Goal: Transaction & Acquisition: Register for event/course

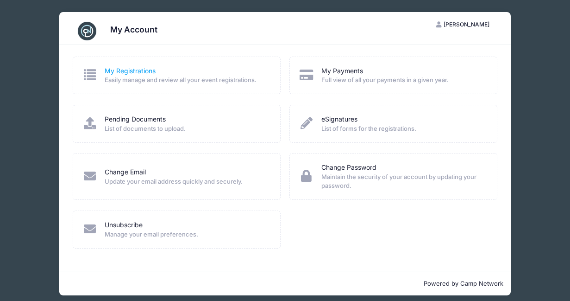
click at [132, 70] on link "My Registrations" at bounding box center [130, 71] width 51 height 10
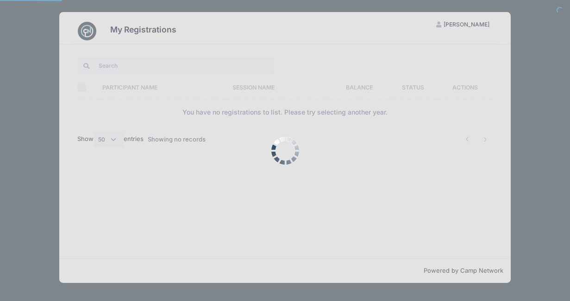
select select "50"
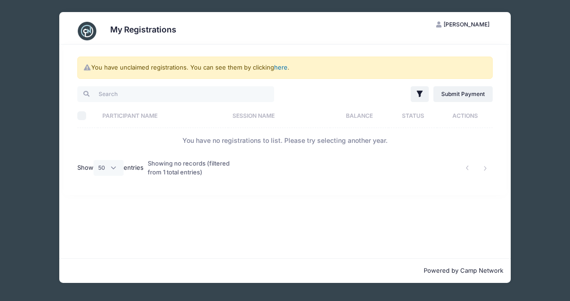
click at [283, 69] on link "here" at bounding box center [280, 66] width 13 height 7
click at [281, 69] on link "here" at bounding box center [280, 66] width 13 height 7
click at [279, 67] on link "here" at bounding box center [280, 66] width 13 height 7
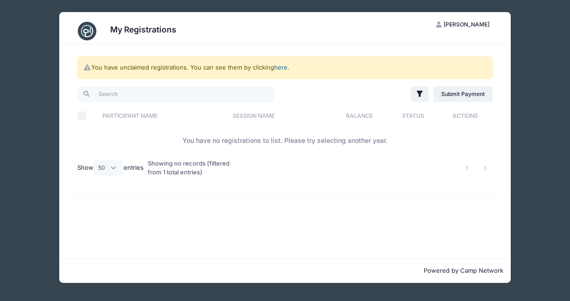
click at [279, 67] on link "here" at bounding box center [280, 66] width 13 height 7
click at [139, 32] on h3 "My Registrations" at bounding box center [143, 30] width 66 height 10
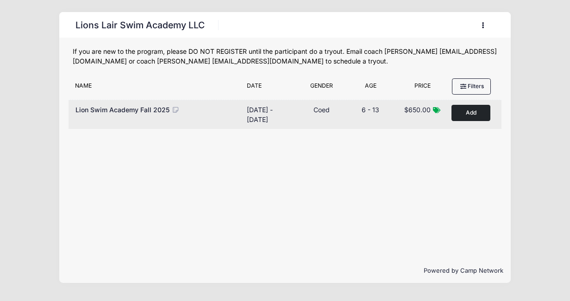
click at [469, 113] on button "Add to Cart" at bounding box center [471, 113] width 39 height 16
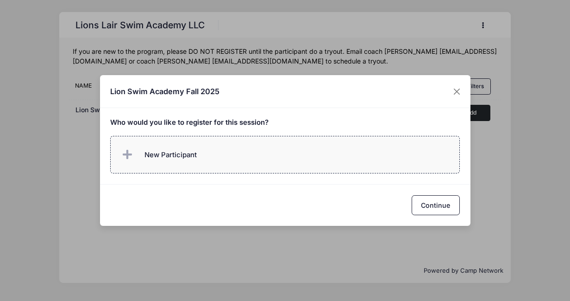
click at [362, 148] on label "New Participant" at bounding box center [285, 155] width 350 height 38
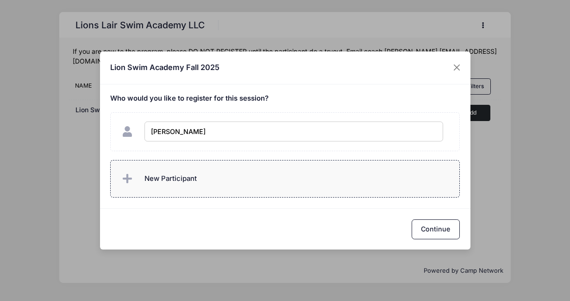
type input "Ayla Yuan"
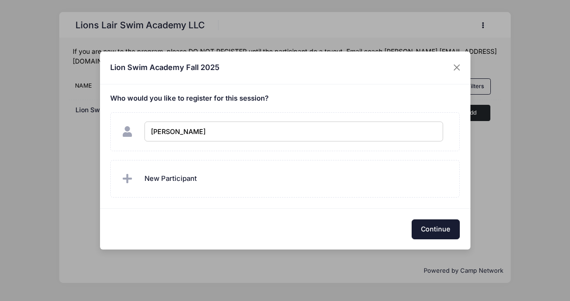
checkbox input "true"
click at [446, 229] on button "Continue" at bounding box center [436, 229] width 48 height 20
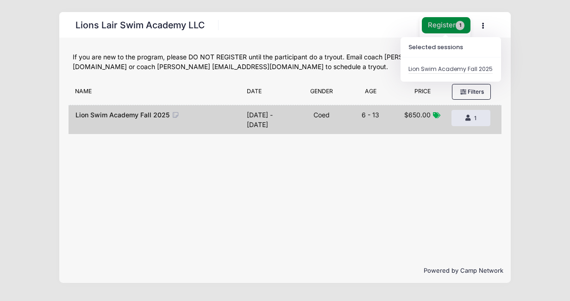
click at [443, 25] on button "Register 1" at bounding box center [446, 25] width 49 height 16
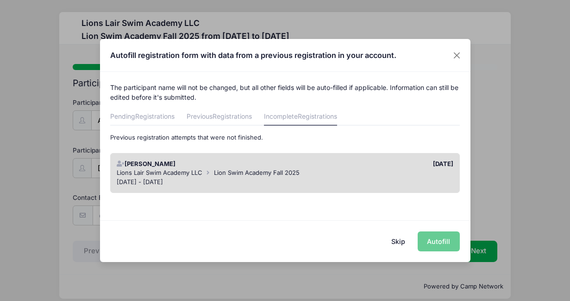
click at [257, 170] on span "Lion Swim Academy Fall 2025" at bounding box center [257, 172] width 86 height 7
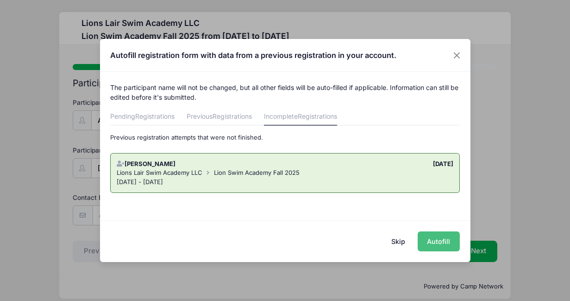
click at [443, 242] on button "Autofill" at bounding box center [439, 241] width 42 height 20
type input "[EMAIL_ADDRESS][DOMAIN_NAME]"
type input "[DEMOGRAPHIC_DATA]"
type input "[DATE]"
type input "11"
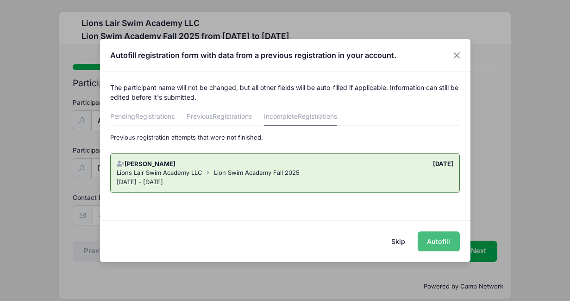
type input "[STREET_ADDRESS]"
type input "[US_STATE]"
select select "NY"
type input "10025"
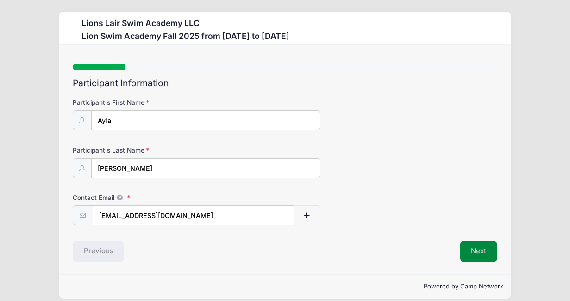
click at [481, 254] on button "Next" at bounding box center [479, 250] width 38 height 21
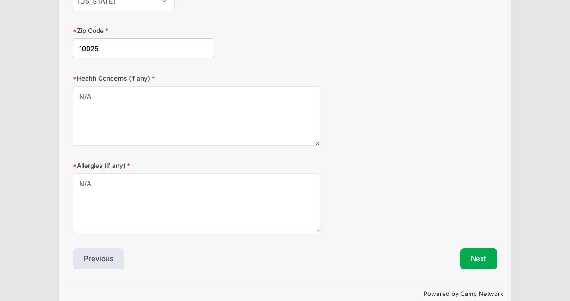
scroll to position [421, 0]
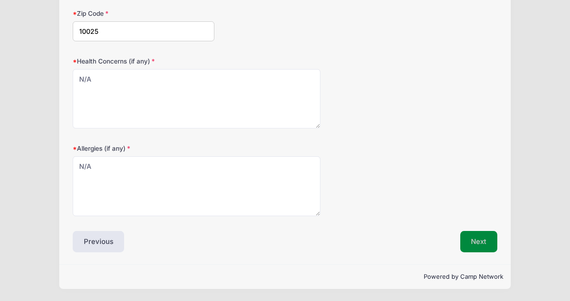
click at [481, 243] on button "Next" at bounding box center [479, 241] width 38 height 21
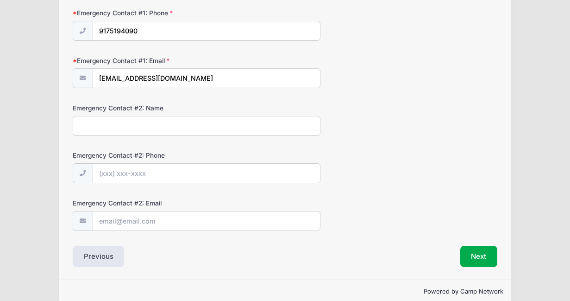
scroll to position [294, 0]
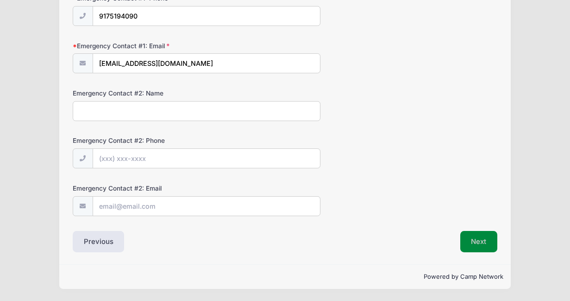
click at [481, 245] on button "Next" at bounding box center [479, 241] width 38 height 21
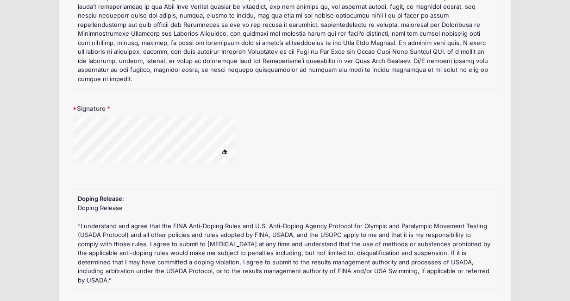
scroll to position [146, 0]
click at [225, 148] on span at bounding box center [224, 150] width 6 height 5
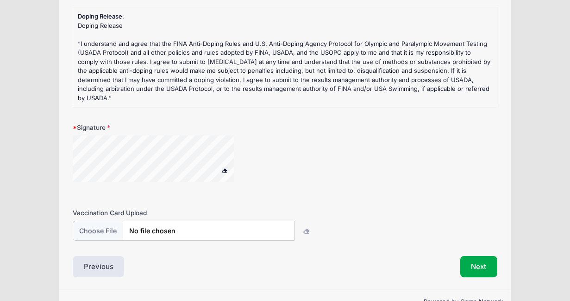
scroll to position [334, 0]
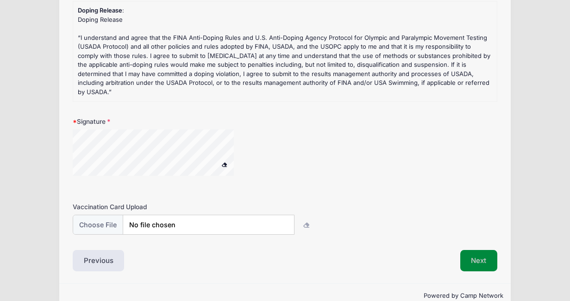
click at [478, 250] on button "Next" at bounding box center [479, 260] width 38 height 21
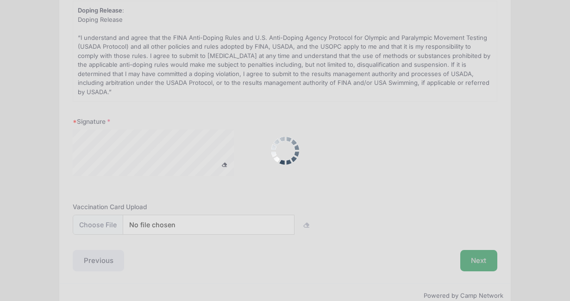
scroll to position [0, 0]
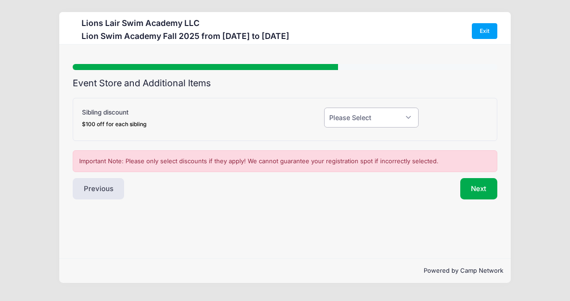
click at [376, 120] on select "Please Select Yes (-$100.00) No" at bounding box center [371, 117] width 94 height 20
select select "0"
click at [324, 107] on select "Please Select Yes (-$100.00) No" at bounding box center [371, 117] width 94 height 20
click at [474, 188] on button "Next" at bounding box center [479, 188] width 38 height 21
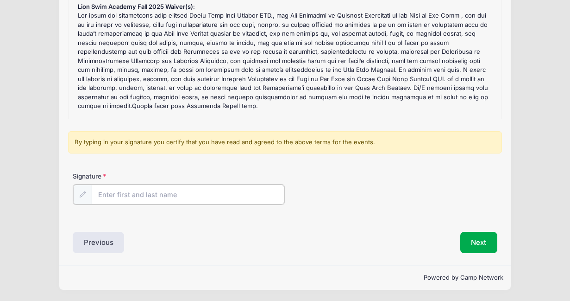
click at [195, 196] on input "Signature" at bounding box center [188, 194] width 193 height 20
type input "Conan Yuan"
click at [475, 242] on button "Next" at bounding box center [479, 241] width 38 height 21
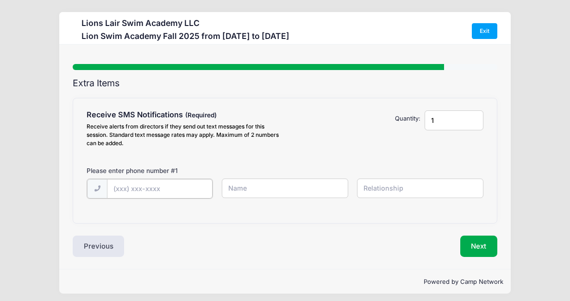
click at [171, 192] on input "text" at bounding box center [159, 189] width 105 height 20
type input "(917) 806-0939"
type input "Conan"
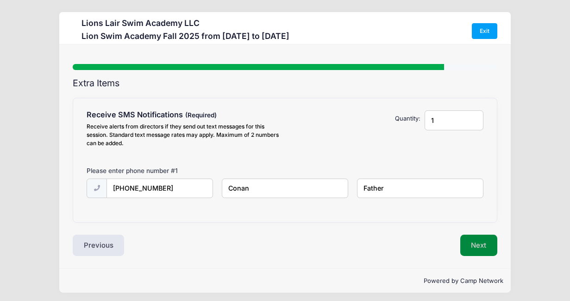
type input "Father"
click at [482, 246] on button "Next" at bounding box center [479, 244] width 38 height 21
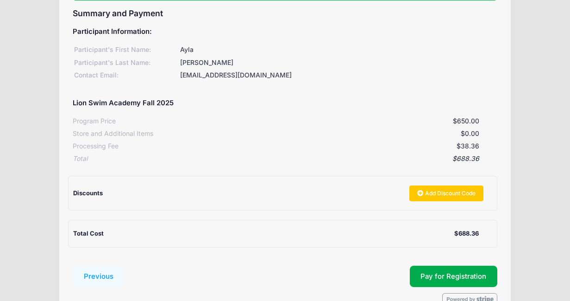
scroll to position [122, 0]
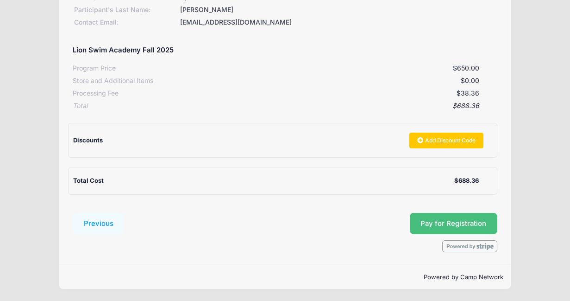
click at [447, 224] on button "Pay for Registration" at bounding box center [454, 223] width 88 height 21
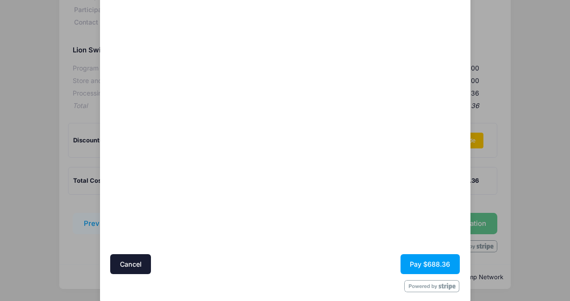
scroll to position [58, 0]
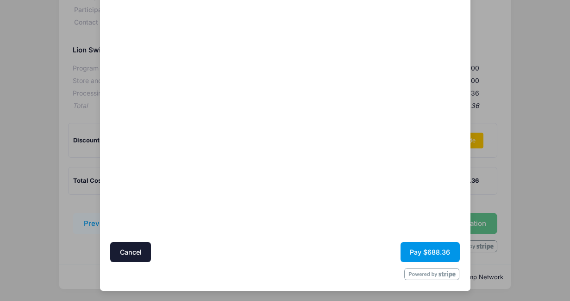
click at [430, 251] on button "Pay $688.36" at bounding box center [430, 252] width 59 height 20
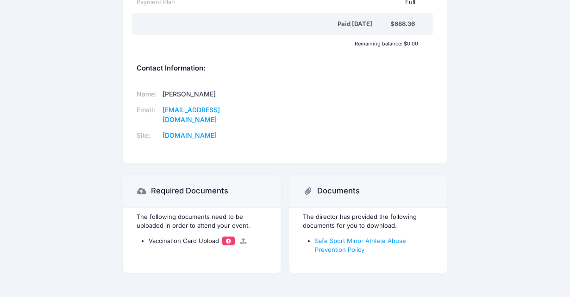
scroll to position [320, 0]
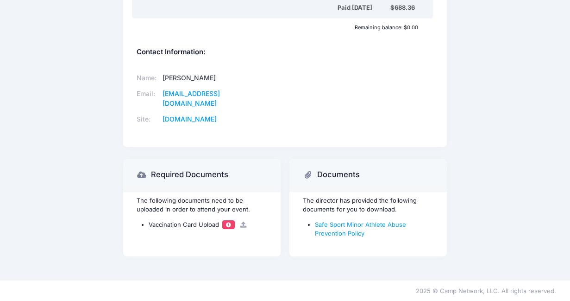
click at [245, 225] on icon at bounding box center [242, 224] width 7 height 6
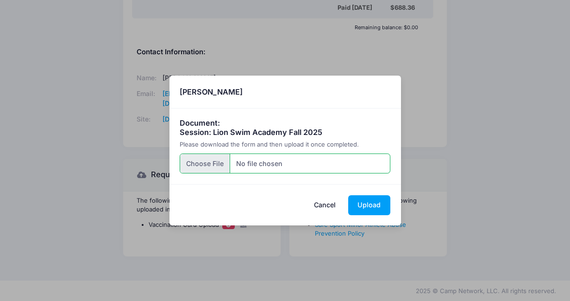
click at [290, 163] on input "file" at bounding box center [285, 163] width 211 height 20
type input "C:\fakepath\20220610_163809.jpg"
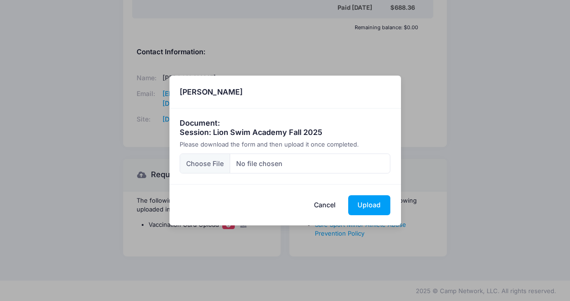
click at [329, 206] on button "Cancel" at bounding box center [324, 205] width 41 height 20
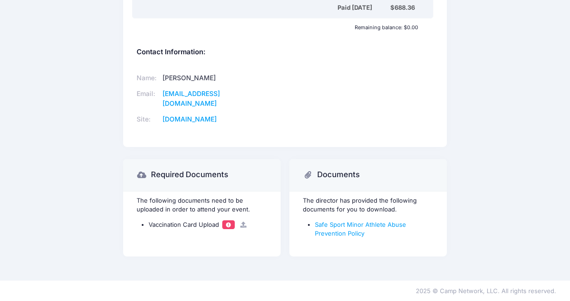
click at [198, 226] on span "Vaccination Card Upload" at bounding box center [184, 223] width 70 height 7
click at [229, 224] on span at bounding box center [228, 224] width 6 height 5
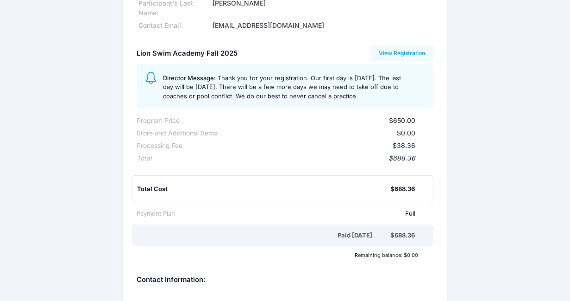
scroll to position [0, 0]
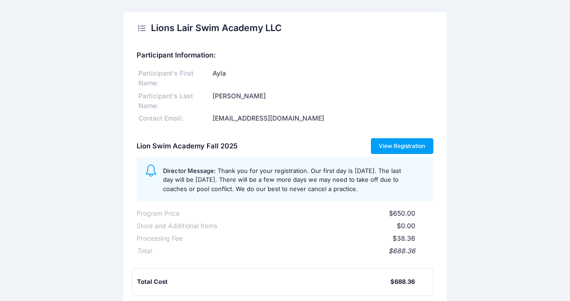
click at [388, 147] on link "View Registration" at bounding box center [402, 146] width 63 height 16
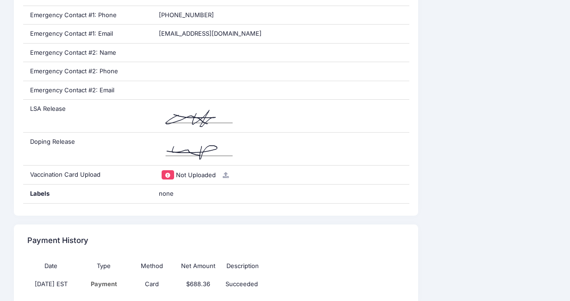
scroll to position [606, 0]
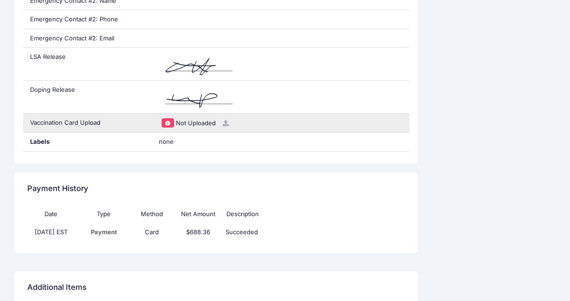
click at [224, 122] on icon at bounding box center [225, 123] width 7 height 6
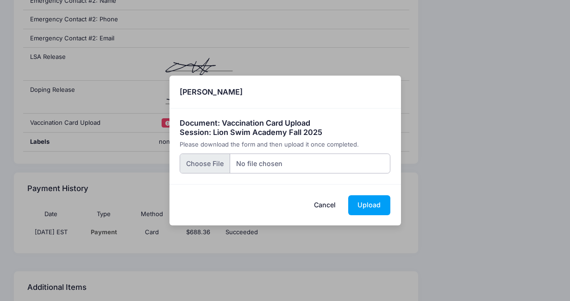
click at [303, 164] on input "file" at bounding box center [285, 163] width 211 height 20
type input "C:\fakepath\20220610_163809.jpg"
click at [370, 204] on button "Upload" at bounding box center [369, 205] width 42 height 20
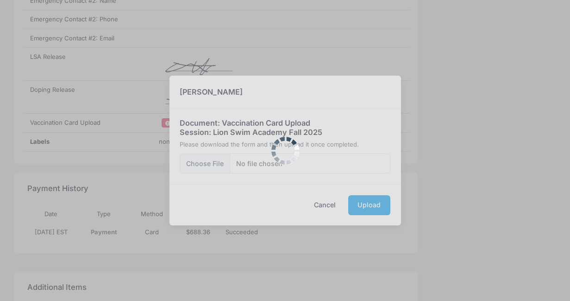
scroll to position [0, 0]
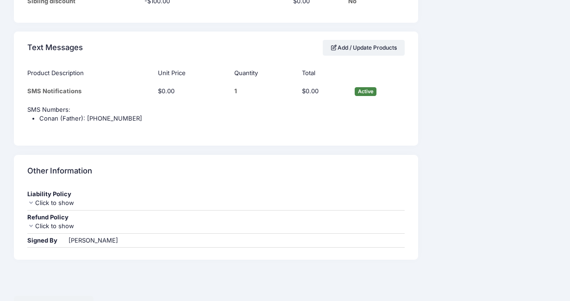
scroll to position [923, 0]
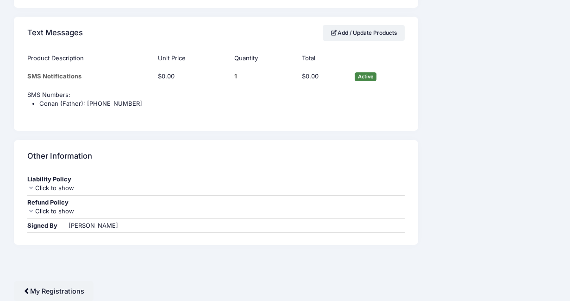
click at [30, 210] on icon at bounding box center [30, 211] width 7 height 6
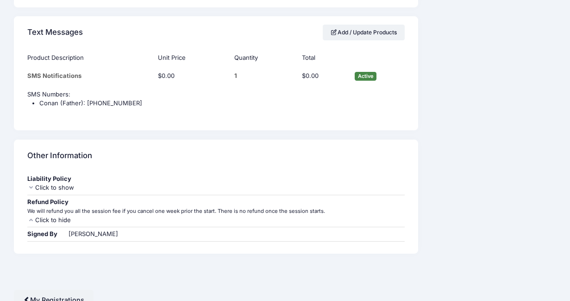
click at [31, 187] on icon at bounding box center [30, 187] width 7 height 6
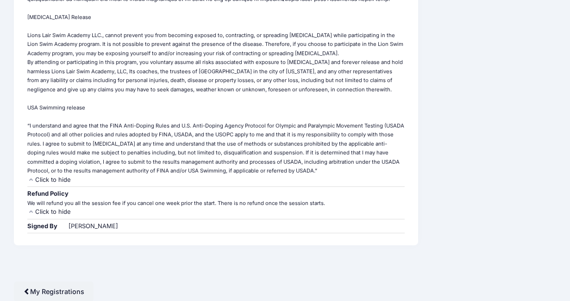
scroll to position [1194, 0]
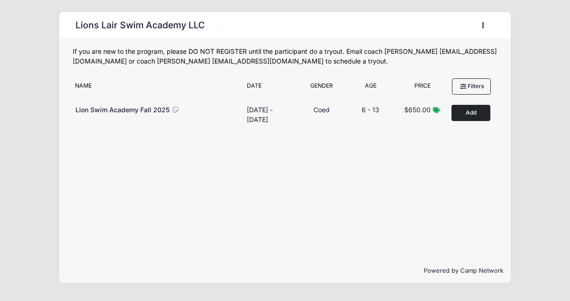
click at [162, 25] on h1 "Lions Lair Swim Academy LLC" at bounding box center [140, 25] width 135 height 16
